Goal: Leave review/rating: Leave review/rating

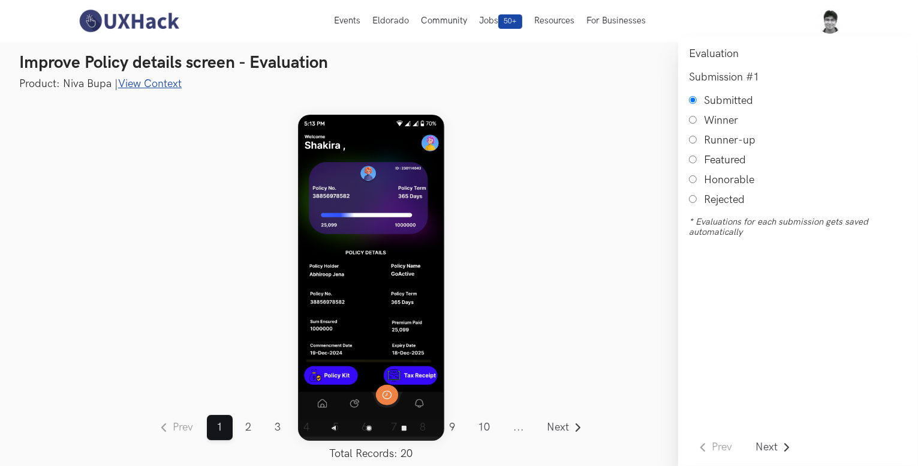
click at [160, 80] on link "View Context" at bounding box center [150, 83] width 64 height 13
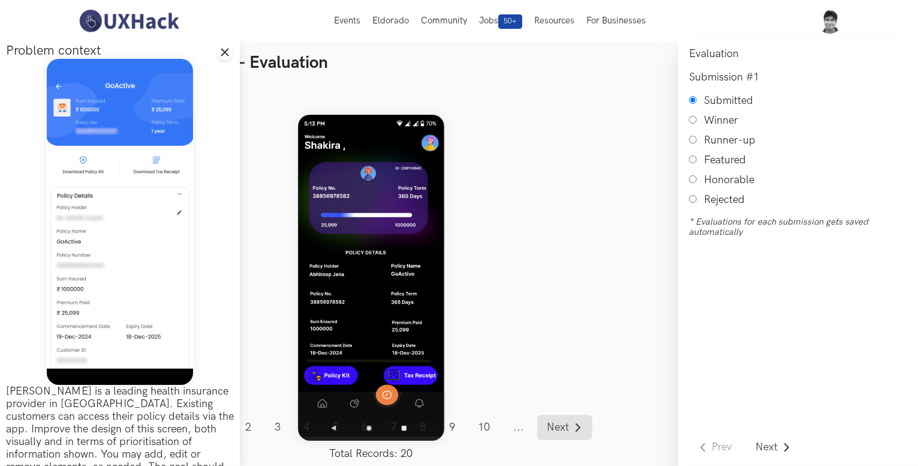
click at [564, 419] on link "Next" at bounding box center [564, 427] width 55 height 25
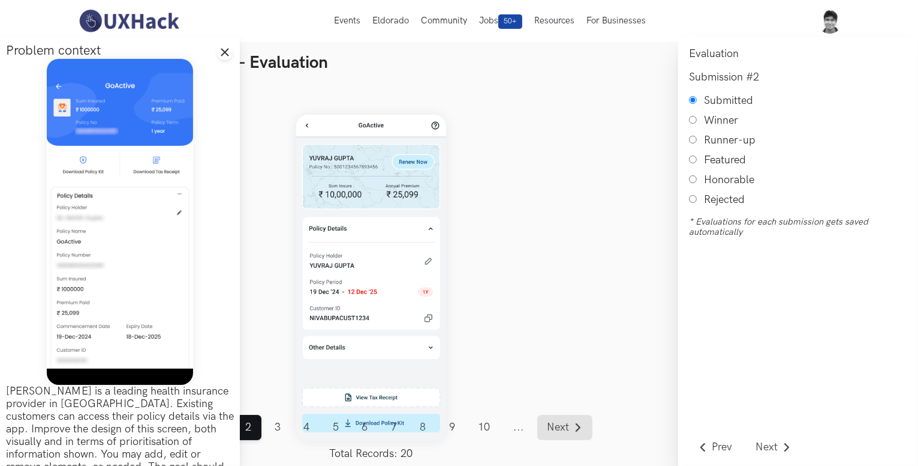
click at [564, 419] on link "Next" at bounding box center [564, 427] width 55 height 25
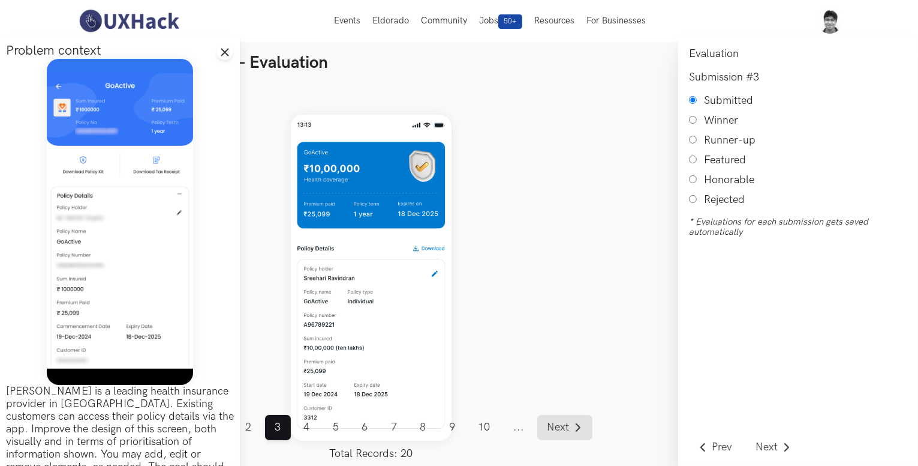
click at [564, 419] on link "Next" at bounding box center [564, 427] width 55 height 25
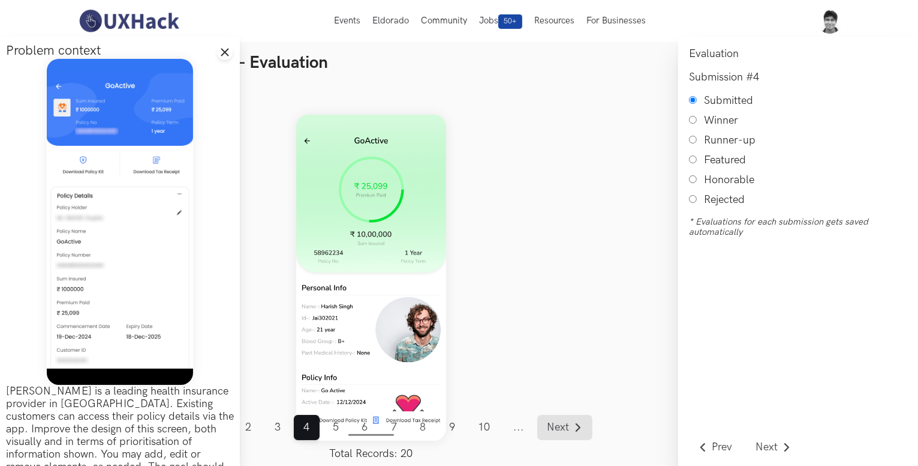
click at [564, 419] on link "Next" at bounding box center [564, 427] width 55 height 25
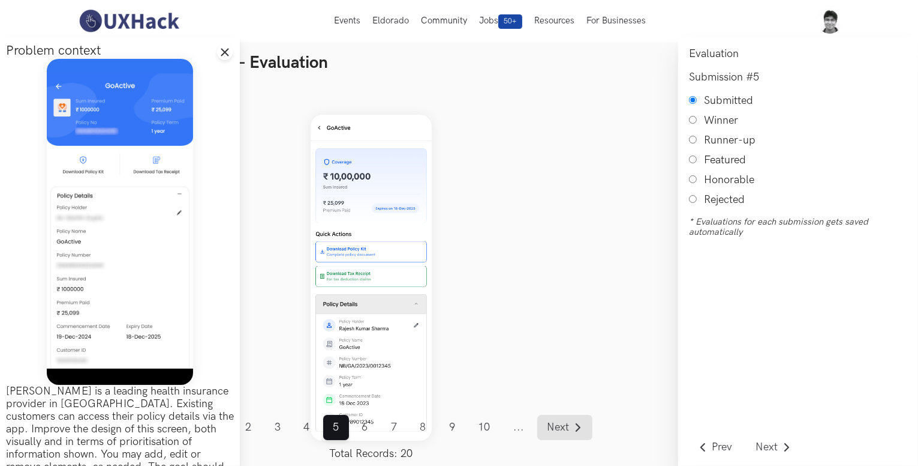
click at [564, 419] on link "Next" at bounding box center [564, 427] width 55 height 25
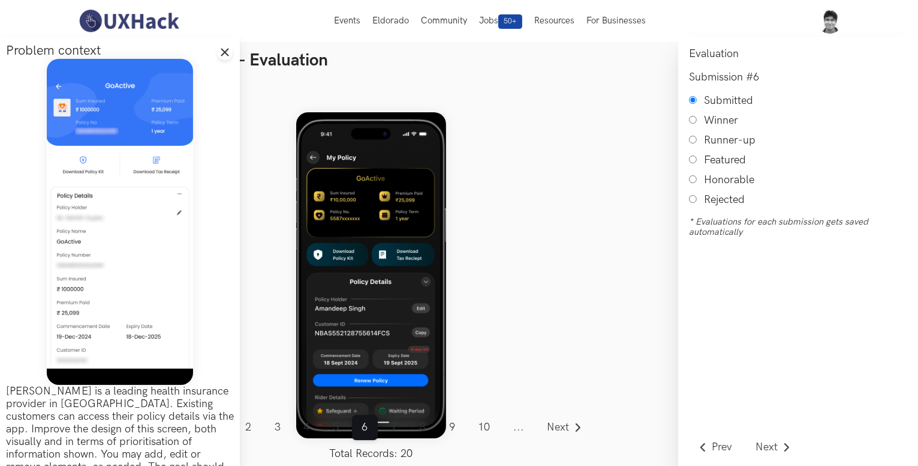
scroll to position [8, 0]
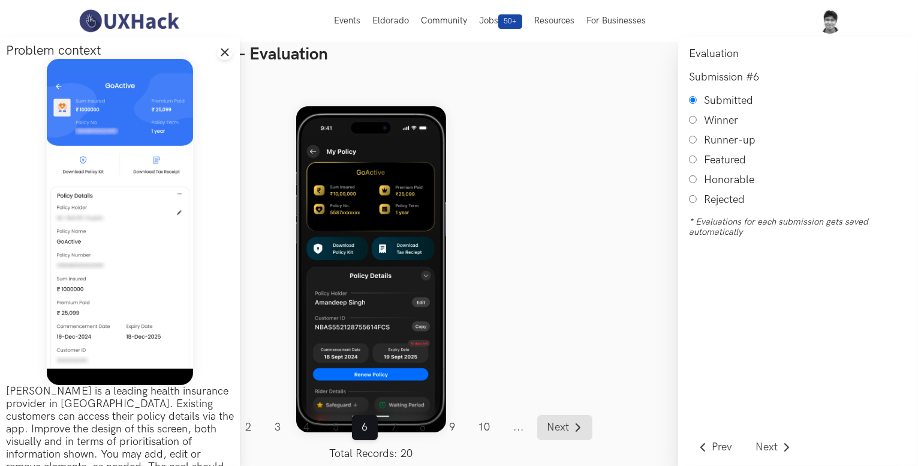
click at [559, 423] on span "Next" at bounding box center [559, 427] width 22 height 11
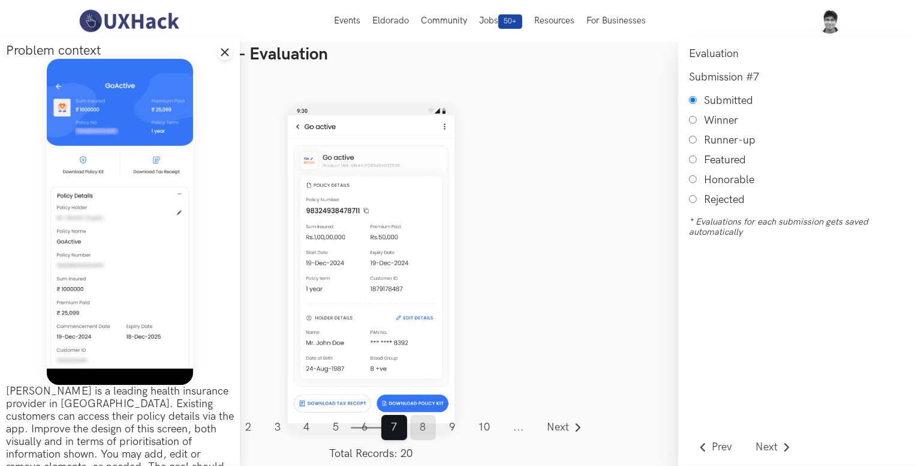
click at [424, 427] on link "8" at bounding box center [423, 427] width 26 height 25
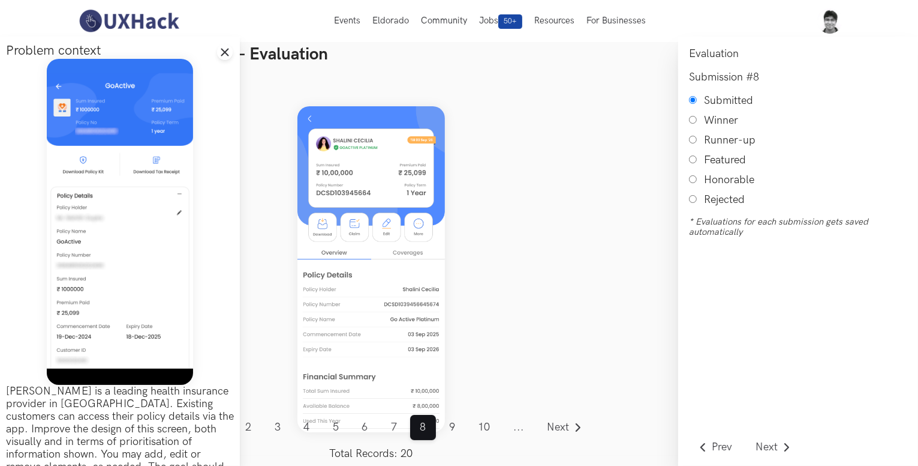
click at [692, 181] on input "Honorable" at bounding box center [693, 179] width 8 height 8
radio input "true"
click at [460, 425] on link "9" at bounding box center [453, 427] width 26 height 25
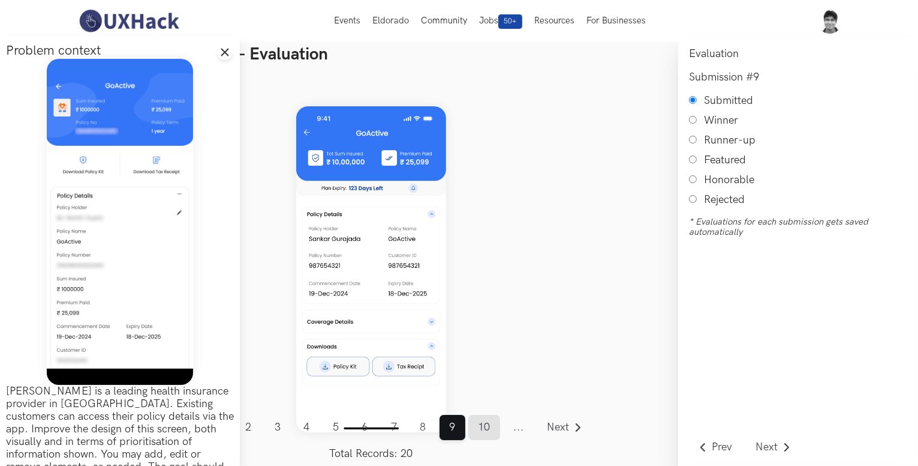
click at [483, 422] on link "10" at bounding box center [484, 427] width 32 height 25
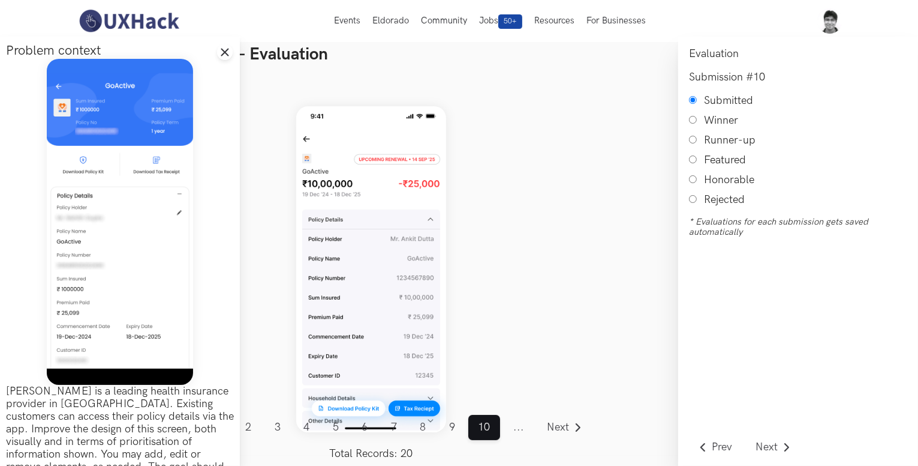
click at [521, 426] on span "..." at bounding box center [519, 427] width 31 height 25
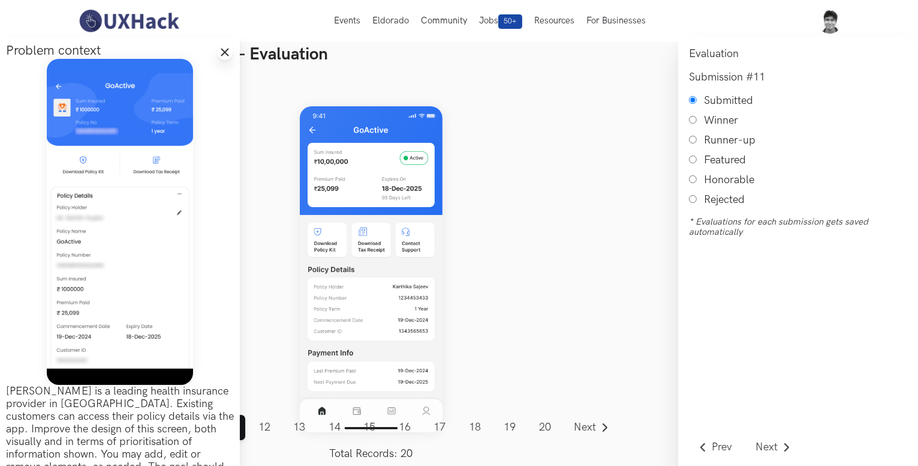
click at [225, 53] on line at bounding box center [225, 52] width 7 height 7
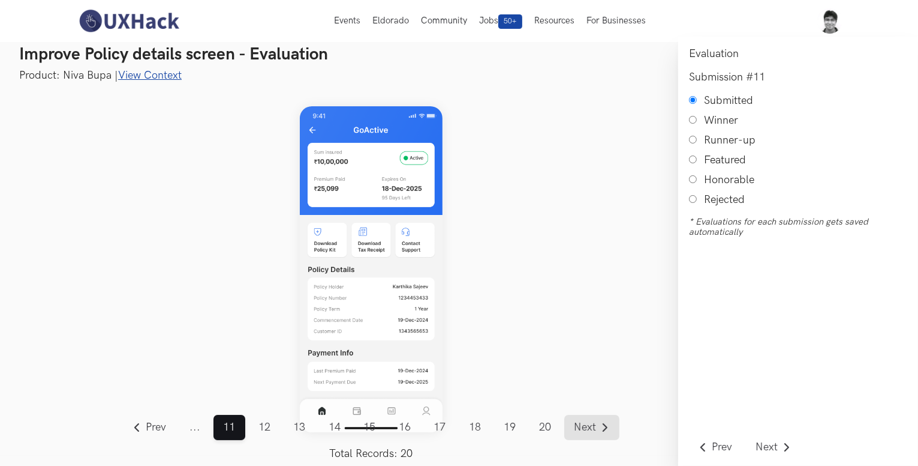
click at [586, 424] on span "Next" at bounding box center [586, 427] width 22 height 11
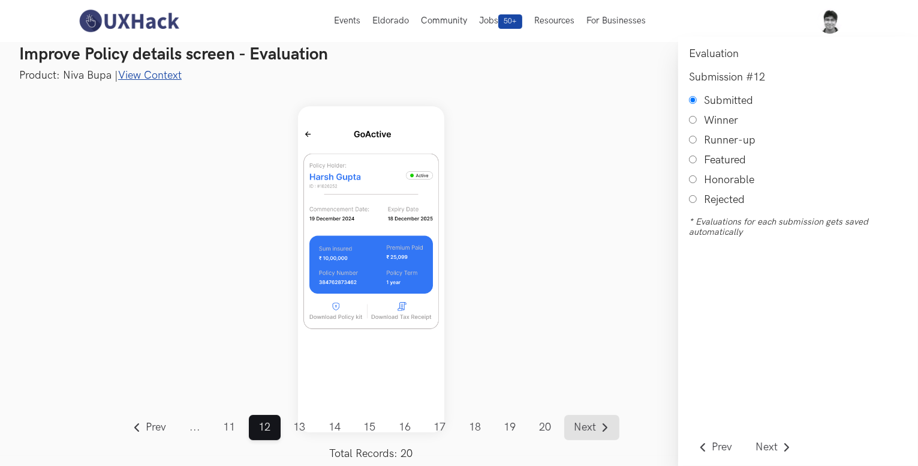
click at [586, 424] on span "Next" at bounding box center [586, 427] width 22 height 11
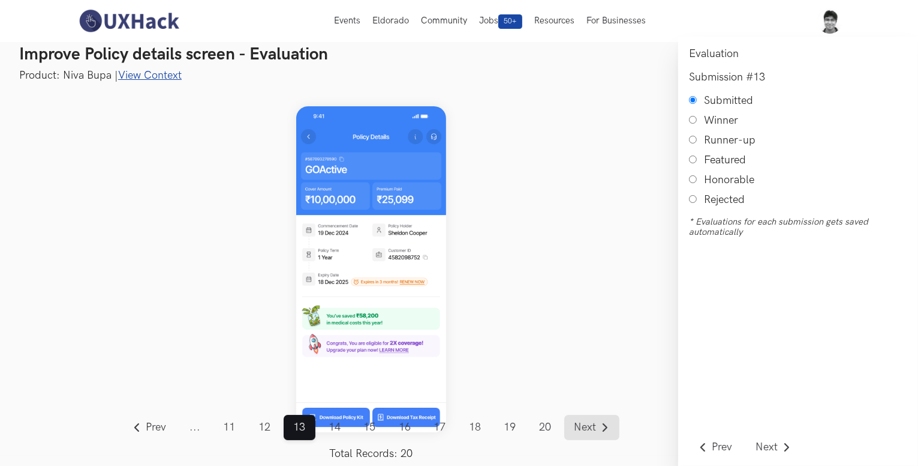
click at [586, 424] on span "Next" at bounding box center [586, 427] width 22 height 11
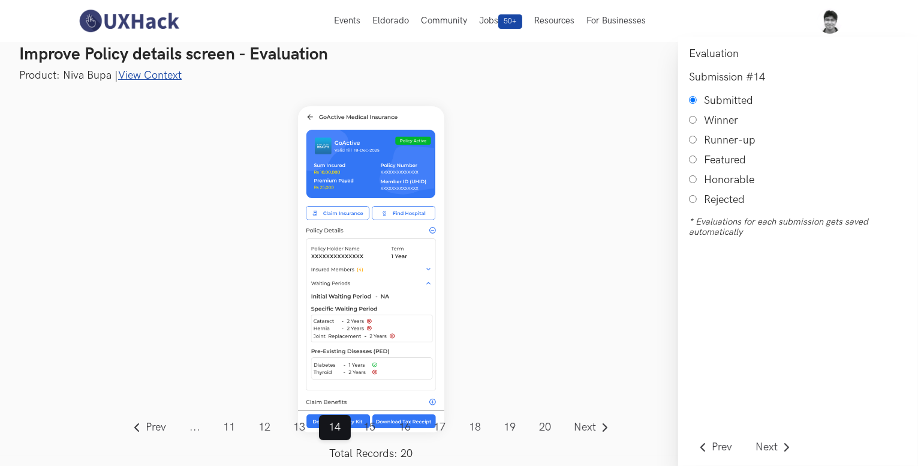
click at [689, 183] on input "Honorable" at bounding box center [693, 179] width 8 height 8
radio input "true"
click at [591, 420] on link "Next" at bounding box center [591, 427] width 55 height 25
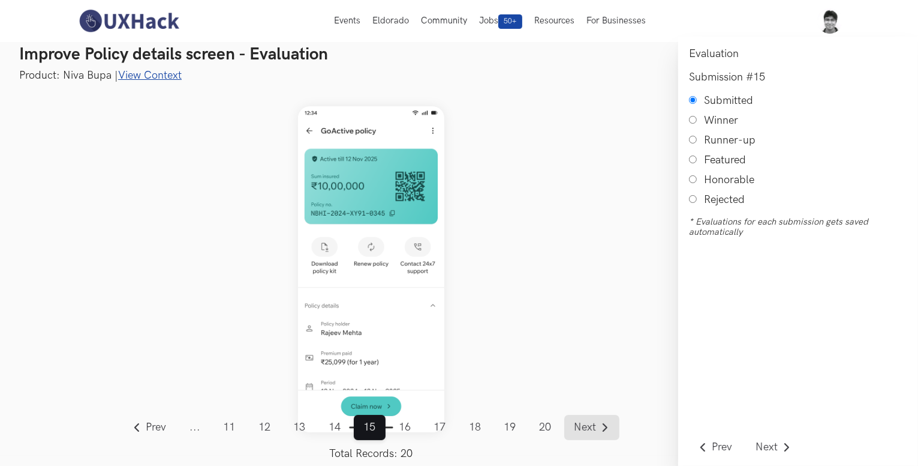
click at [591, 420] on link "Next" at bounding box center [591, 427] width 55 height 25
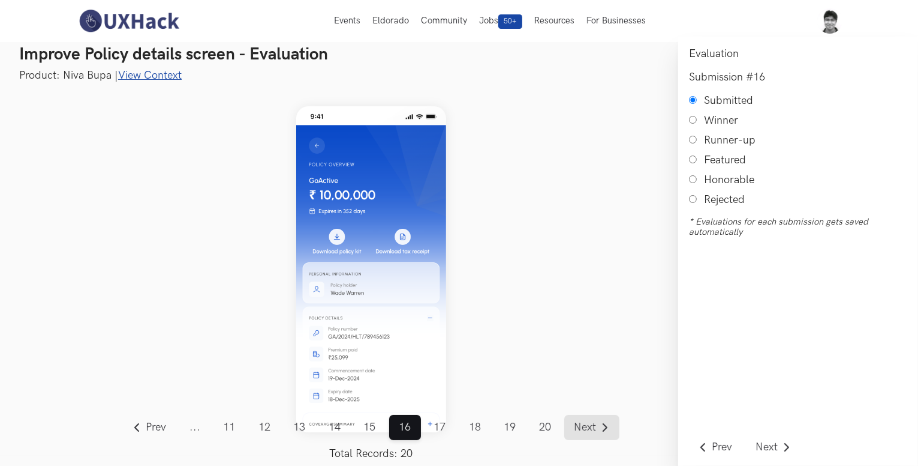
click at [591, 420] on link "Next" at bounding box center [591, 427] width 55 height 25
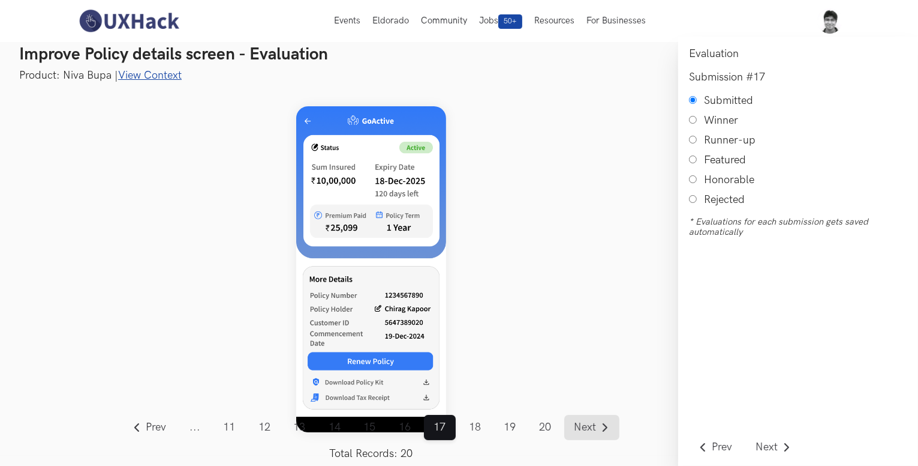
click at [591, 420] on link "Next" at bounding box center [591, 427] width 55 height 25
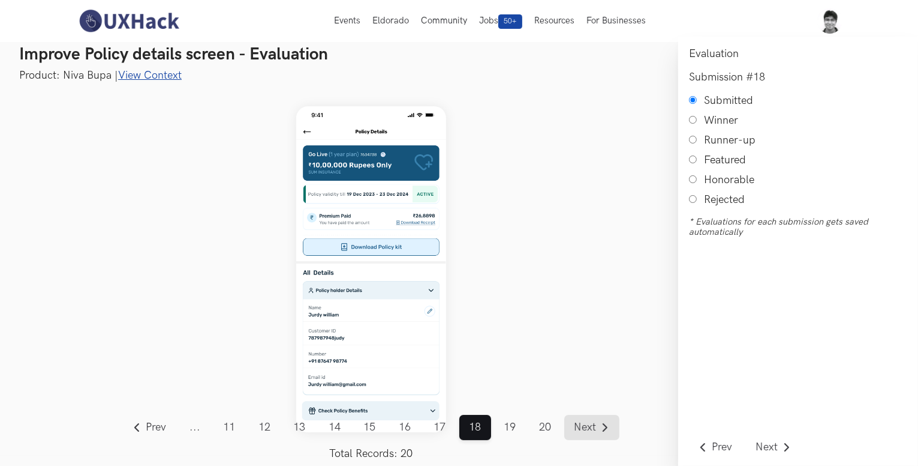
click at [591, 420] on link "Next" at bounding box center [591, 427] width 55 height 25
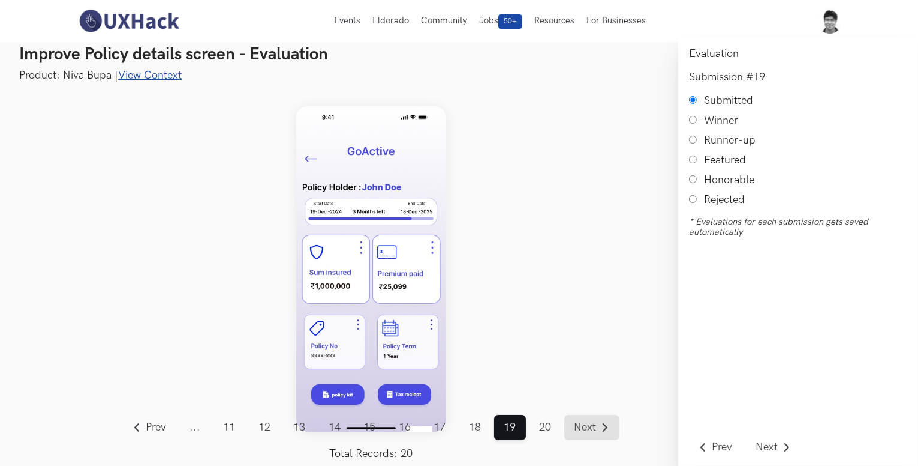
click at [591, 420] on link "Next" at bounding box center [591, 427] width 55 height 25
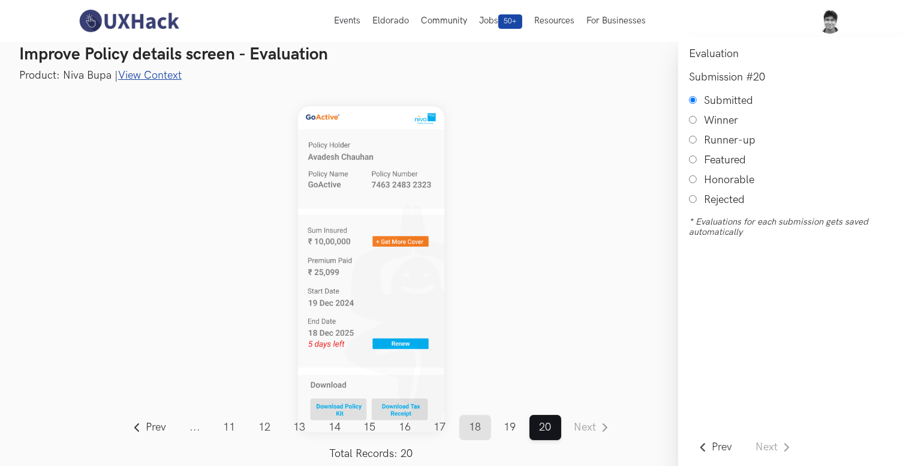
click at [474, 425] on link "18" at bounding box center [476, 427] width 32 height 25
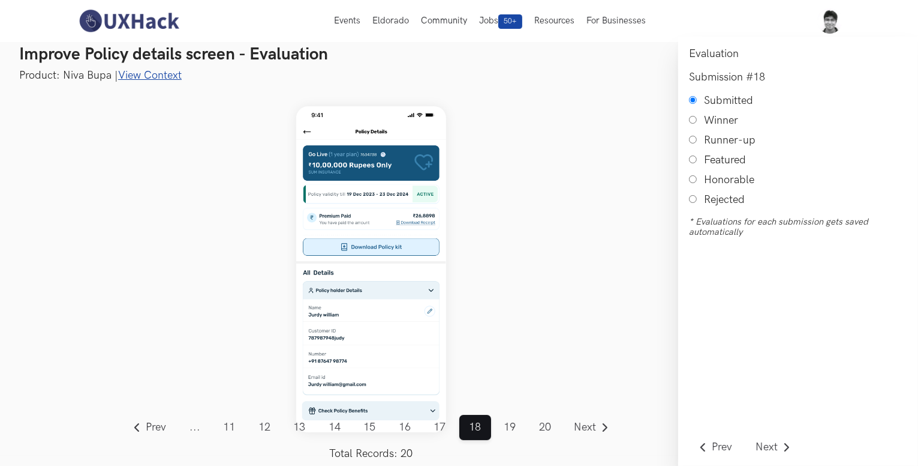
click at [691, 181] on input "Honorable" at bounding box center [693, 179] width 8 height 8
radio input "true"
click at [442, 421] on link "17" at bounding box center [440, 427] width 32 height 25
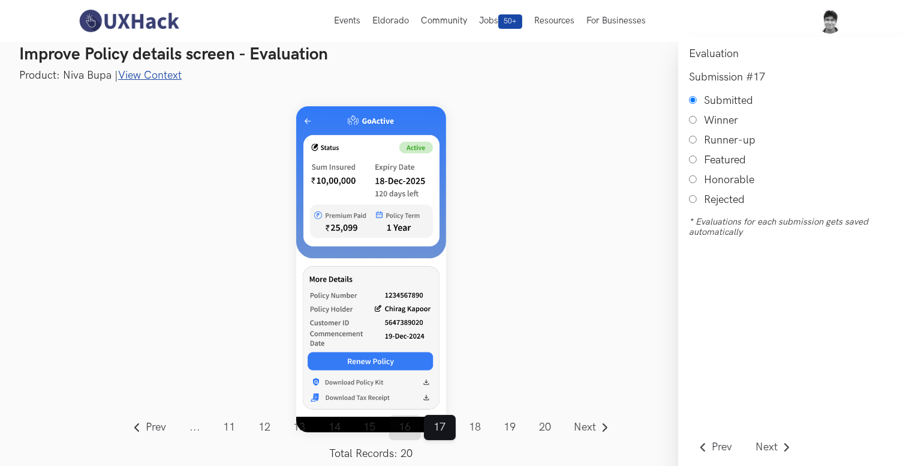
click at [402, 433] on link "16" at bounding box center [405, 427] width 32 height 25
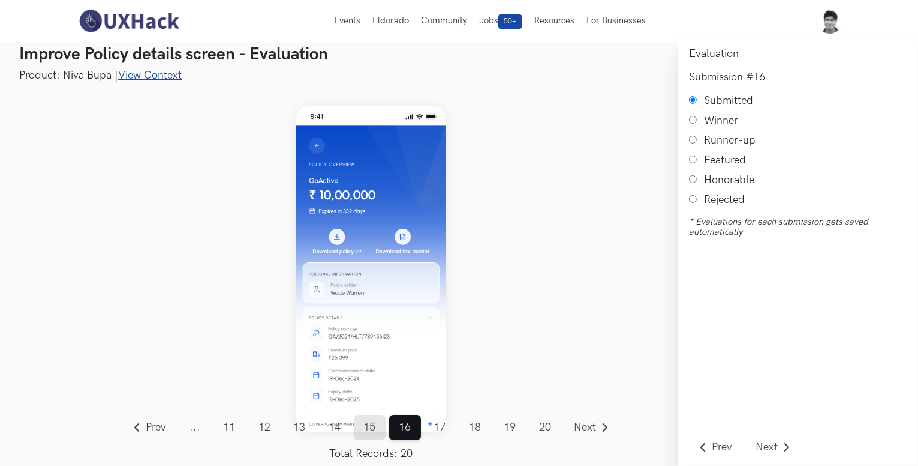
click at [375, 433] on link "15" at bounding box center [370, 427] width 32 height 25
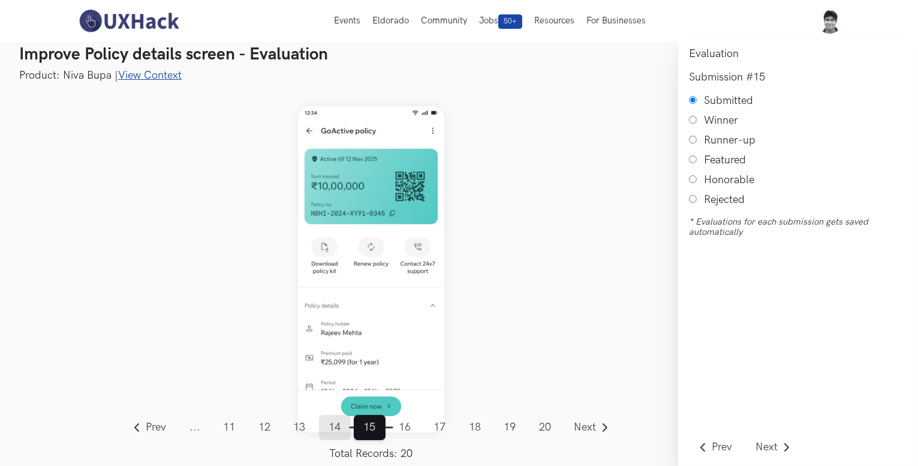
click at [339, 430] on link "14" at bounding box center [335, 427] width 32 height 25
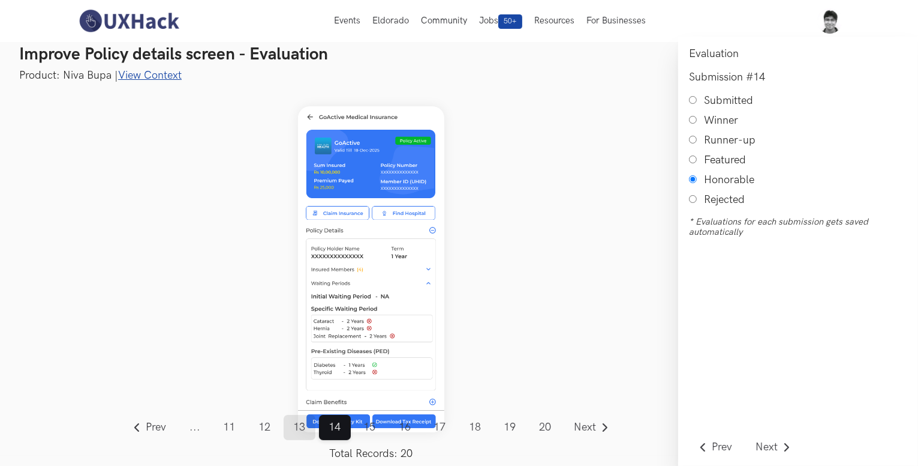
click at [286, 432] on link "13" at bounding box center [300, 427] width 32 height 25
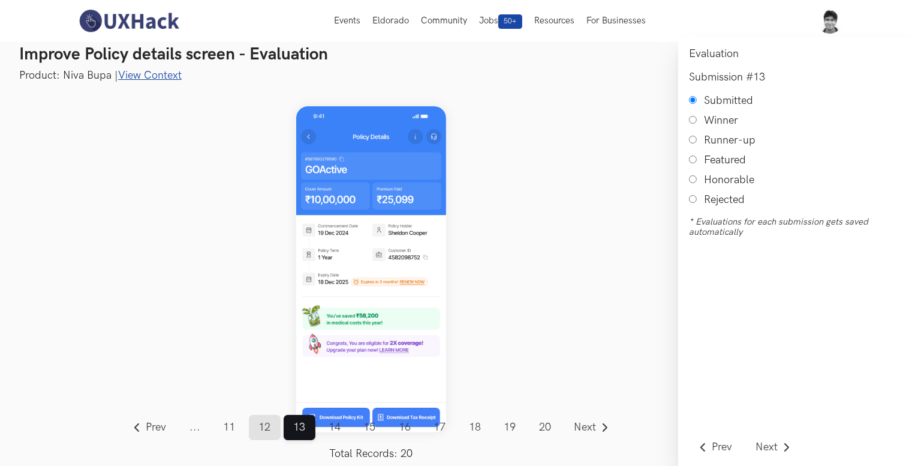
click at [259, 431] on link "12" at bounding box center [265, 427] width 32 height 25
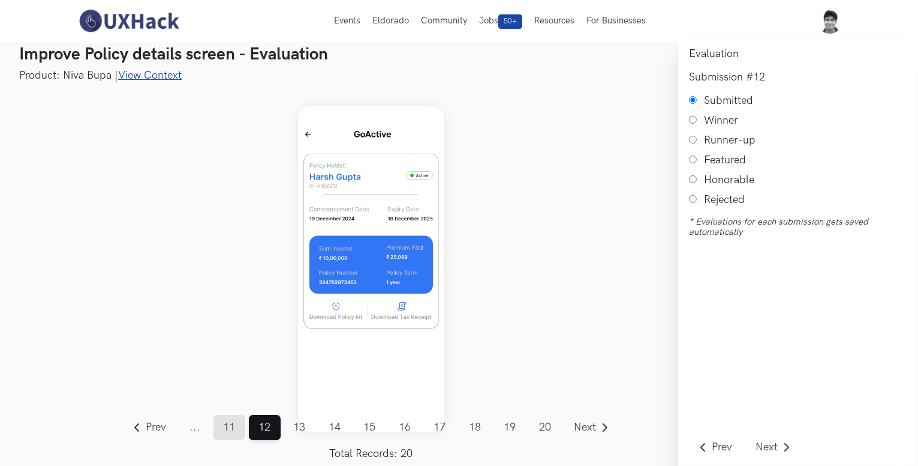
click at [233, 431] on link "11" at bounding box center [230, 427] width 32 height 25
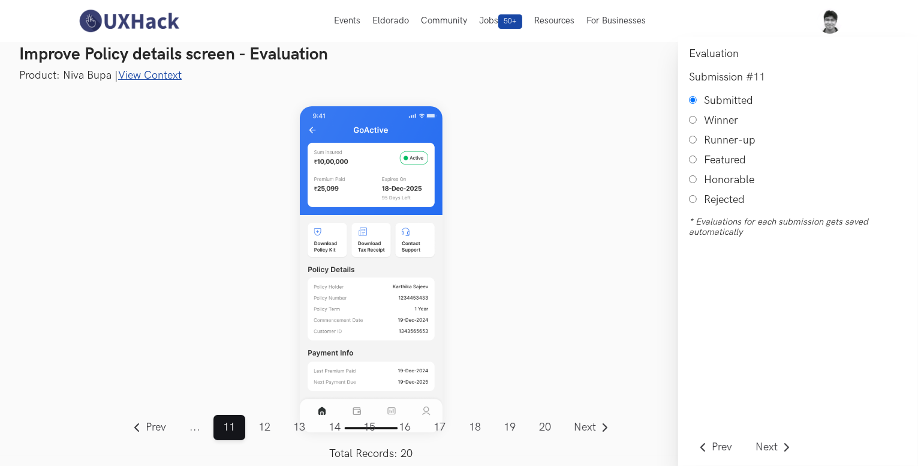
click at [194, 430] on span "..." at bounding box center [195, 427] width 31 height 25
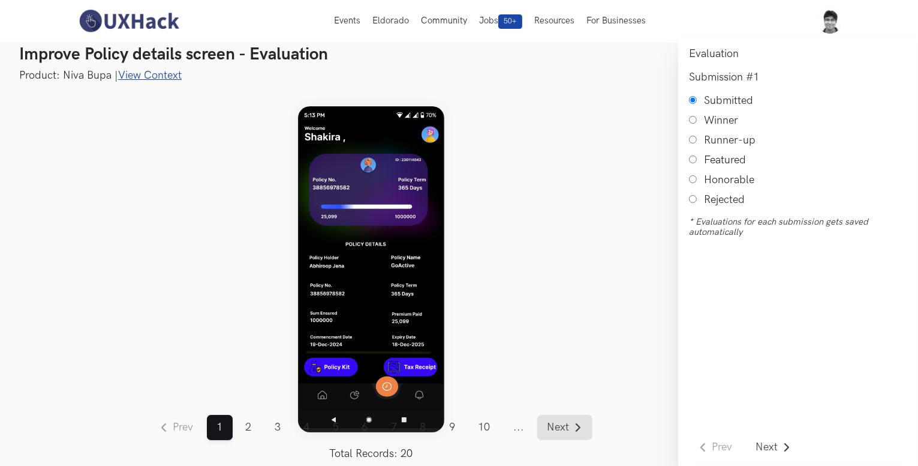
click at [557, 427] on span "Next" at bounding box center [559, 427] width 22 height 11
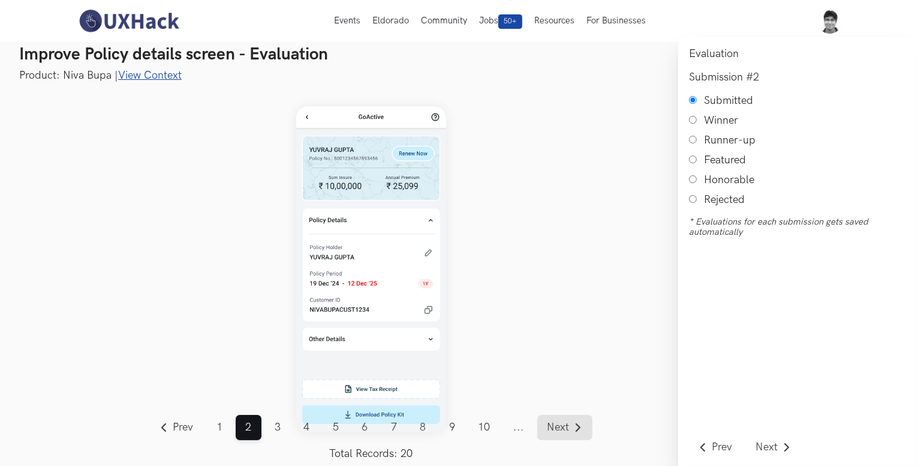
click at [557, 427] on span "Next" at bounding box center [559, 427] width 22 height 11
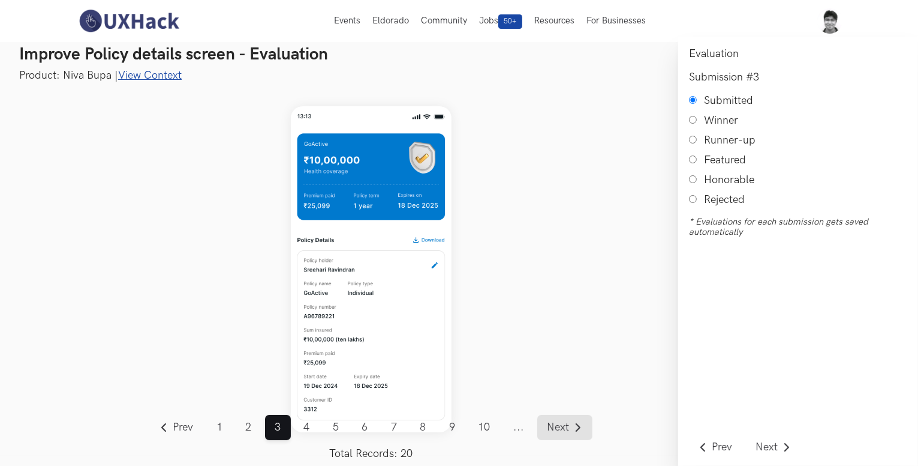
click at [557, 427] on span "Next" at bounding box center [559, 427] width 22 height 11
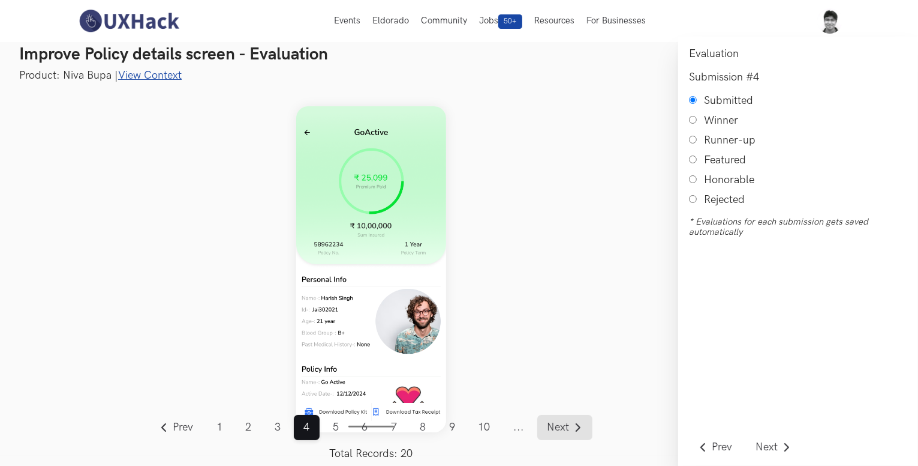
click at [557, 427] on span "Next" at bounding box center [559, 427] width 22 height 11
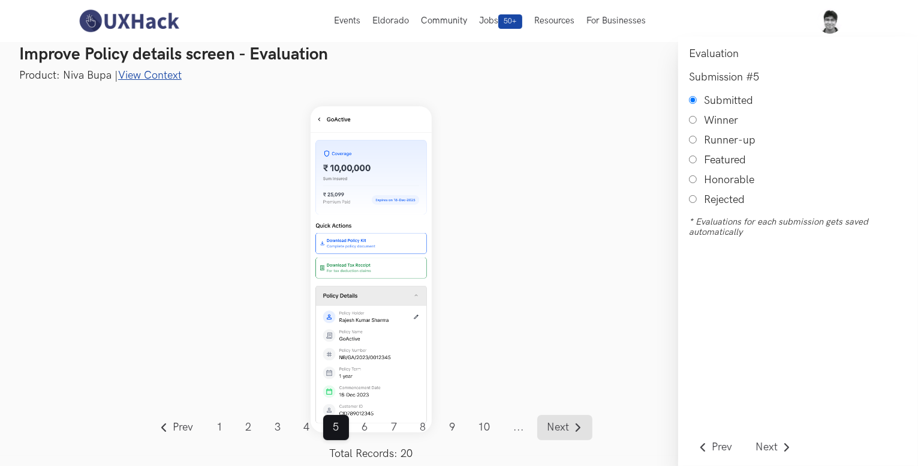
click at [557, 427] on span "Next" at bounding box center [559, 427] width 22 height 11
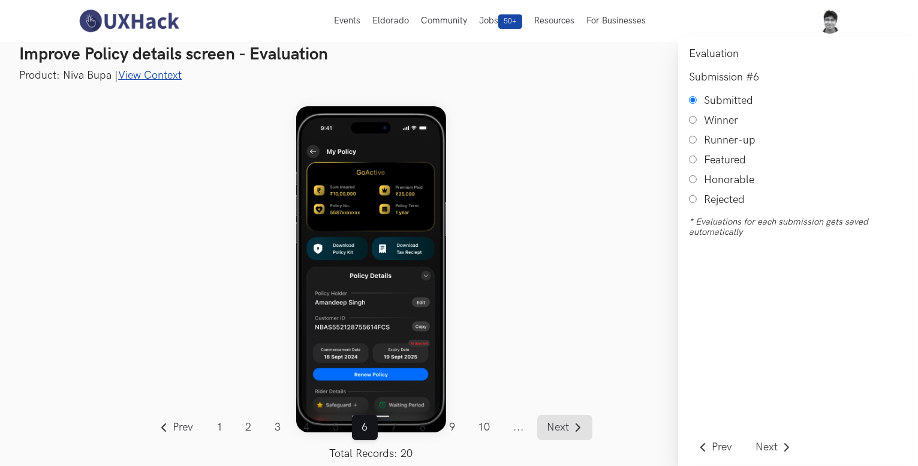
click at [563, 431] on span "Next" at bounding box center [559, 427] width 22 height 11
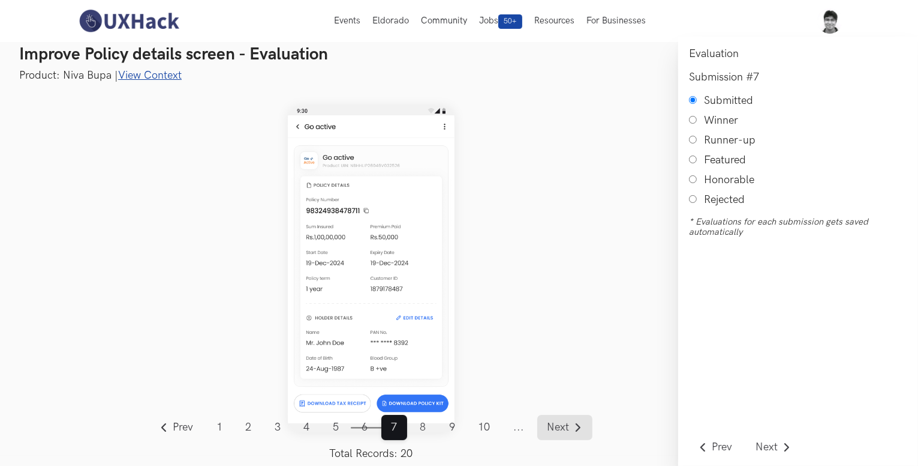
click at [563, 431] on span "Next" at bounding box center [559, 427] width 22 height 11
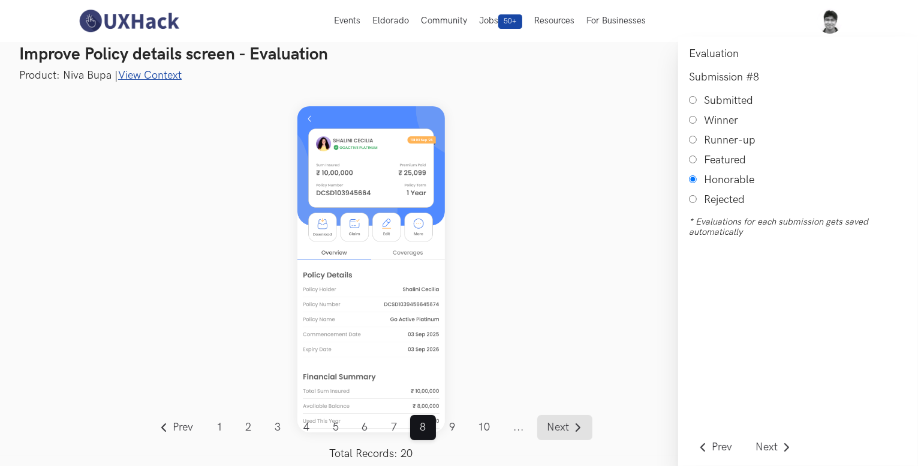
click at [563, 431] on span "Next" at bounding box center [559, 427] width 22 height 11
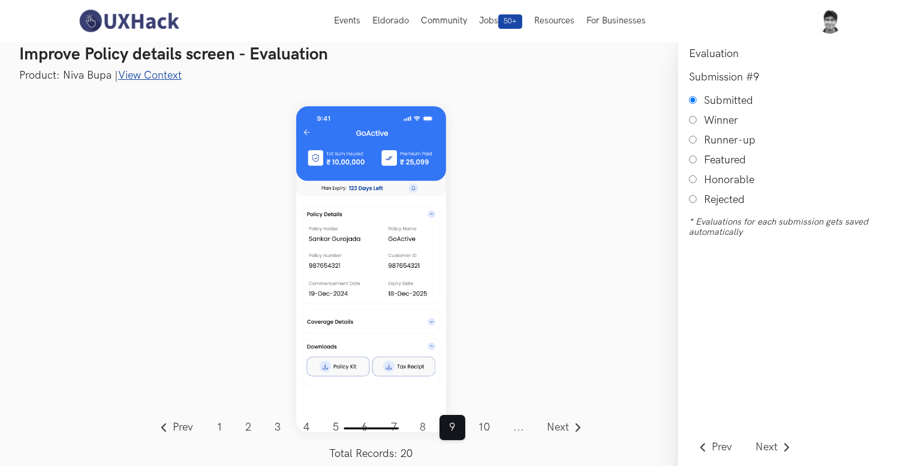
click at [694, 180] on input "Honorable" at bounding box center [693, 179] width 8 height 8
radio input "true"
click at [566, 422] on span "Next" at bounding box center [559, 427] width 22 height 11
